Goal: Transaction & Acquisition: Register for event/course

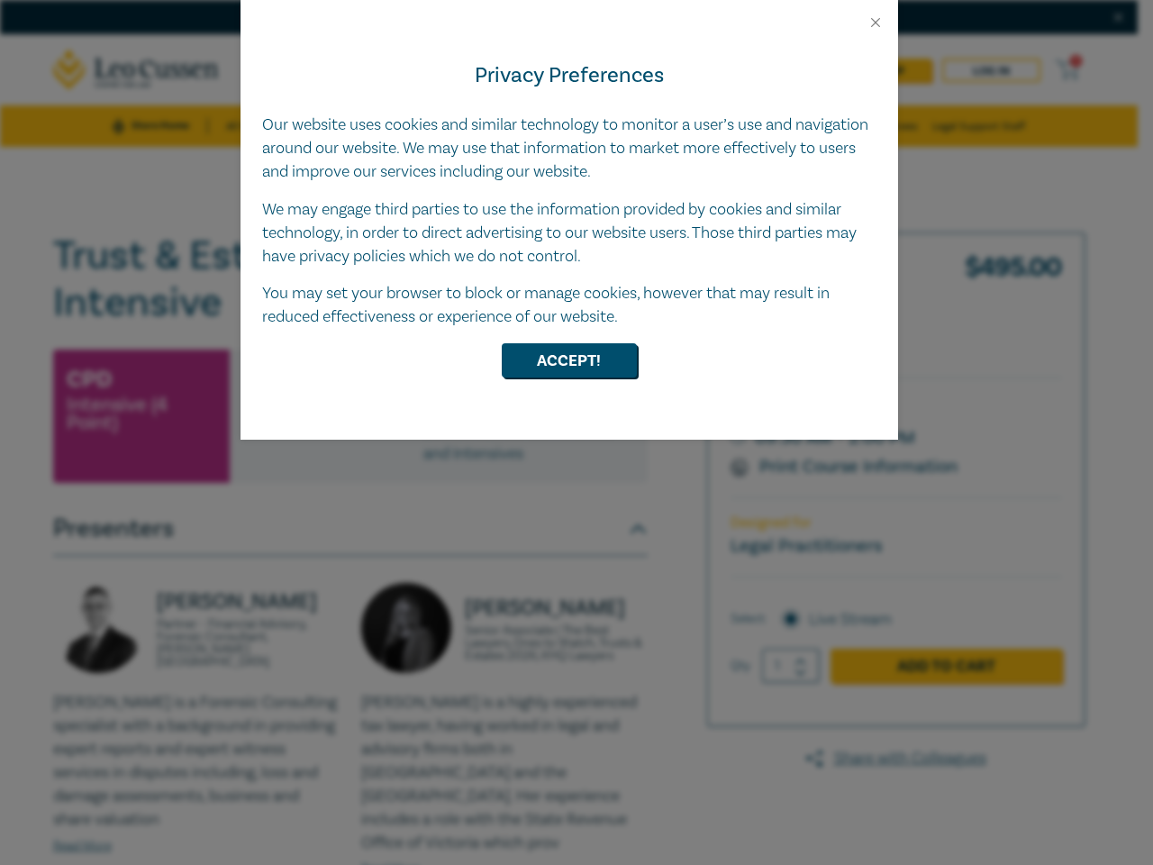
click at [576, 432] on div "Privacy Preferences Our website uses cookies and similar technology to monitor …" at bounding box center [568, 235] width 657 height 409
click at [875, 23] on button "Close" at bounding box center [875, 22] width 16 height 16
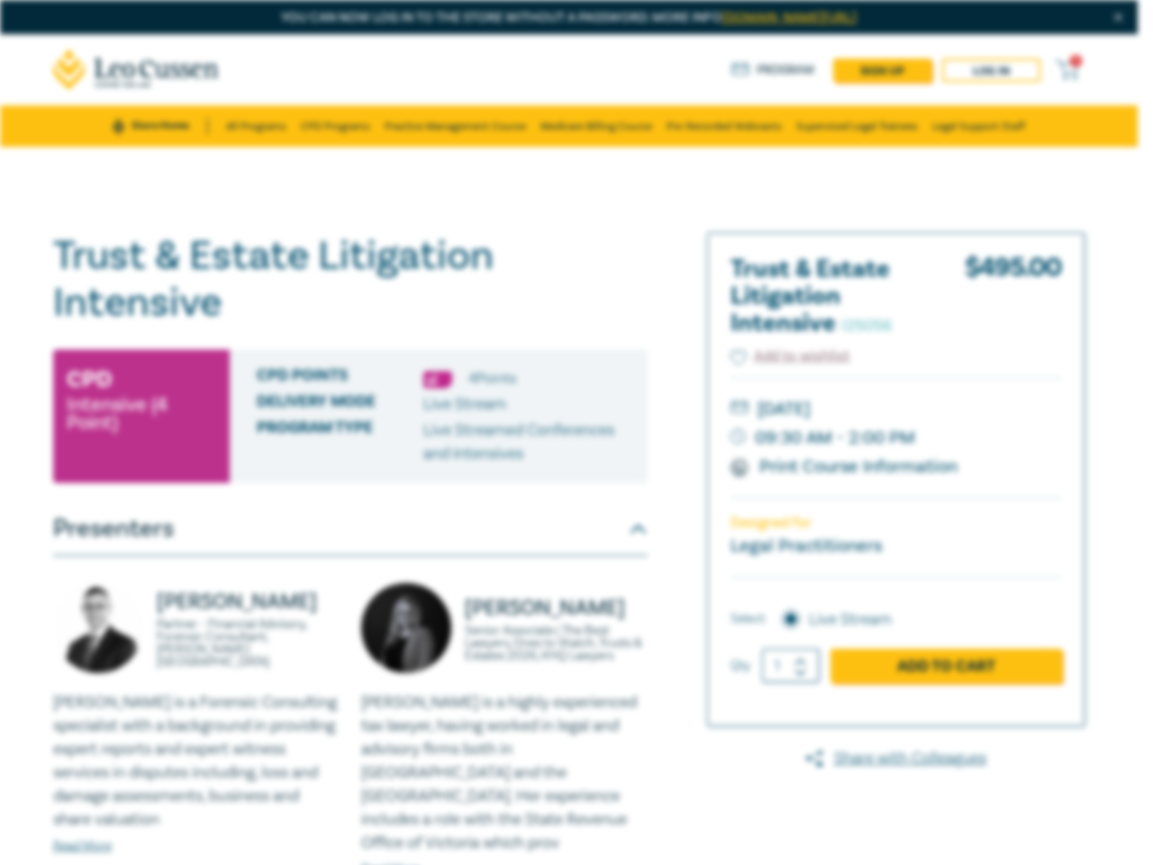
click at [569, 360] on div "CPD Points 4 Point s Delivery Mode Live Stream Program type Live Streamed Confe…" at bounding box center [439, 415] width 418 height 133
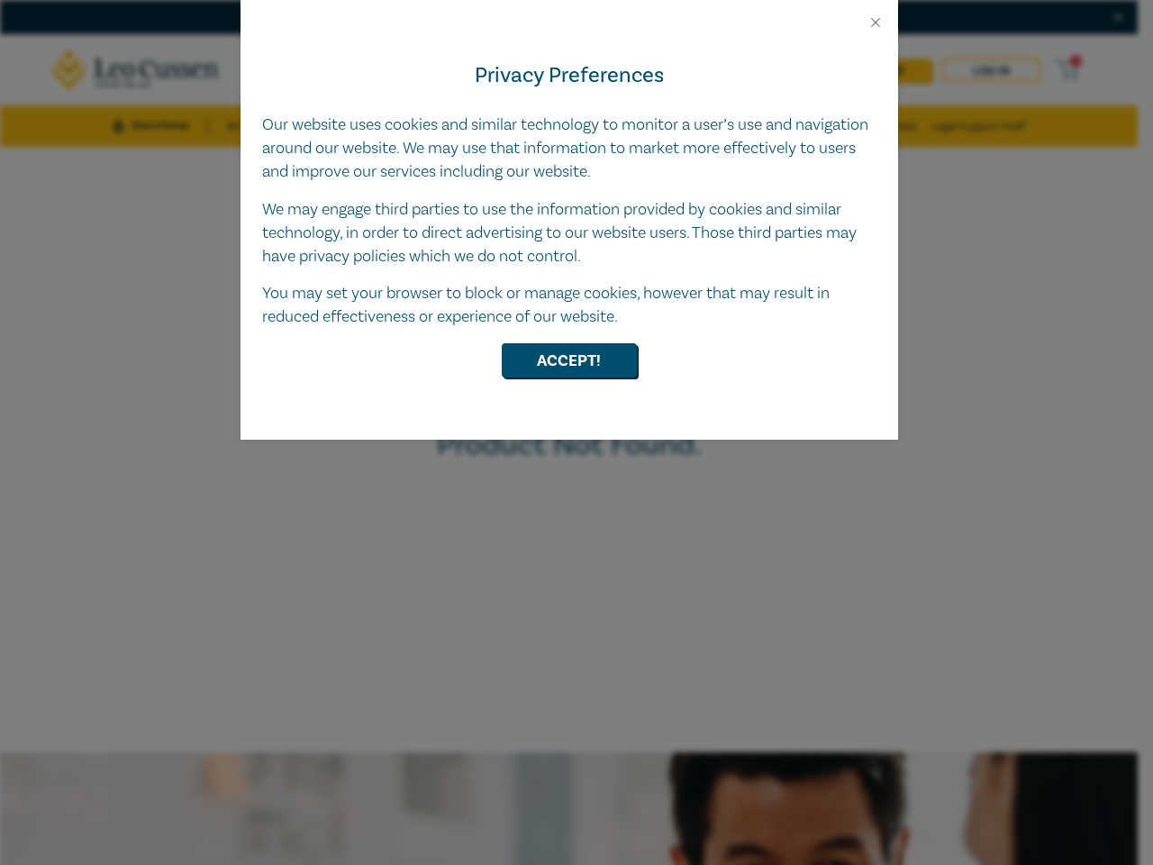
click at [576, 432] on div "Privacy Preferences Our website uses cookies and similar technology to monitor …" at bounding box center [568, 235] width 657 height 409
click at [875, 23] on button "Close" at bounding box center [875, 22] width 16 height 16
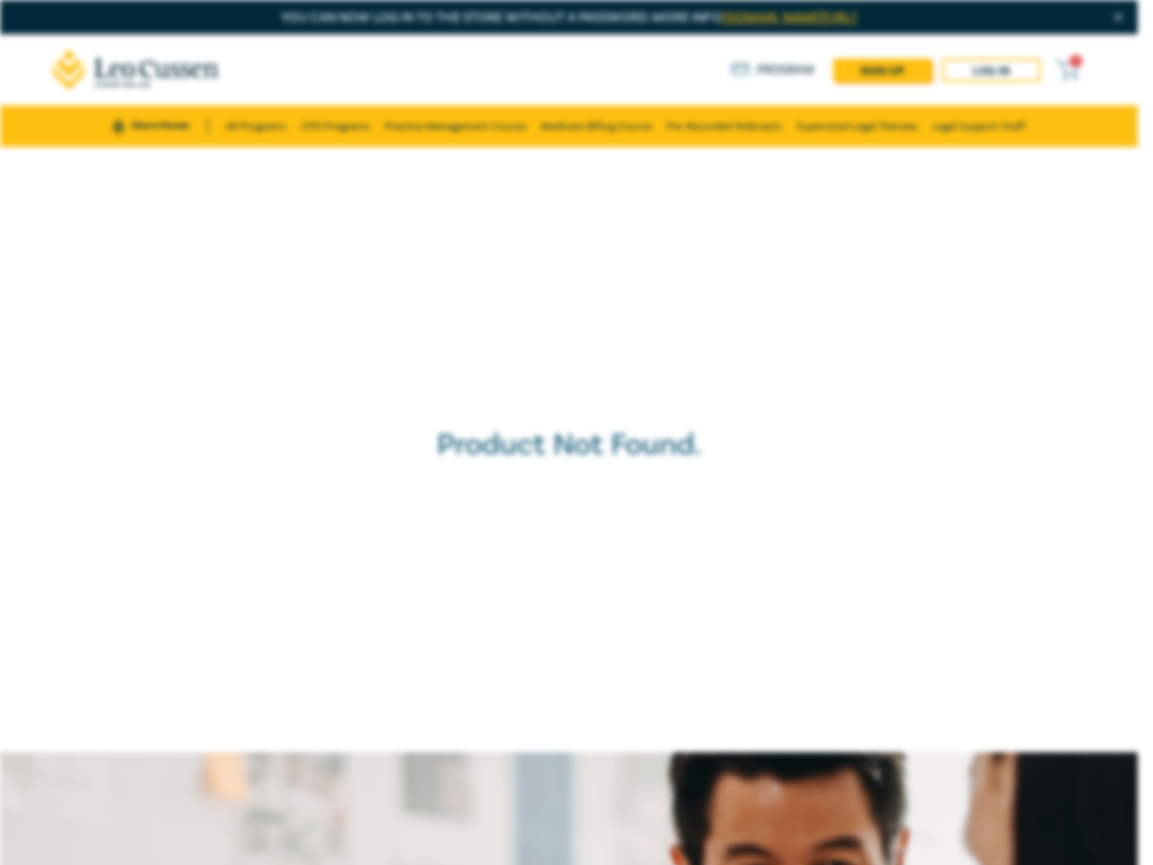
click at [569, 332] on button "Accept!" at bounding box center [569, 315] width 135 height 34
